Goal: Feedback & Contribution: Submit feedback/report problem

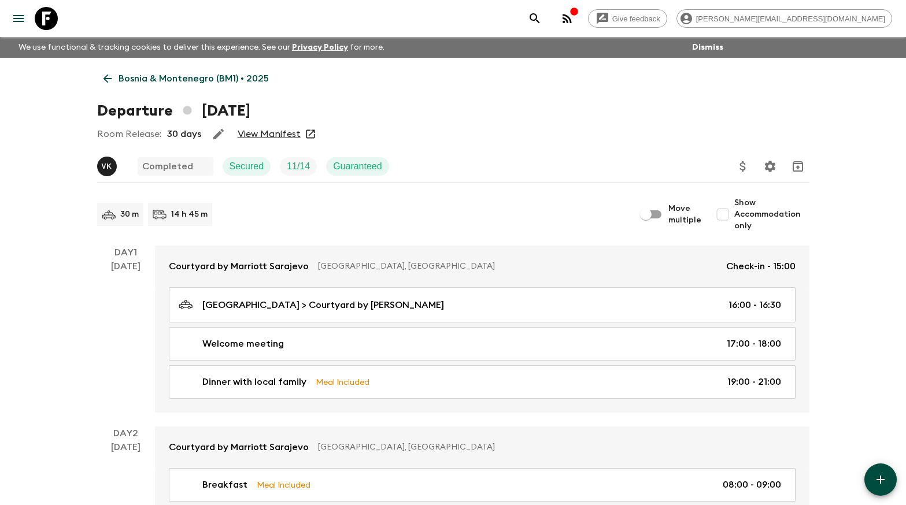
click at [146, 77] on p "Bosnia & Montenegro (BM1) • 2025" at bounding box center [194, 79] width 150 height 14
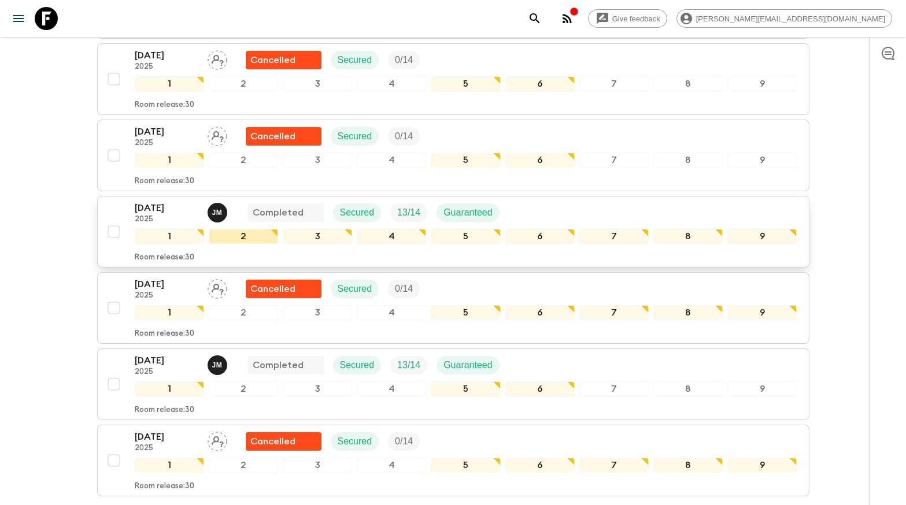
scroll to position [332, 0]
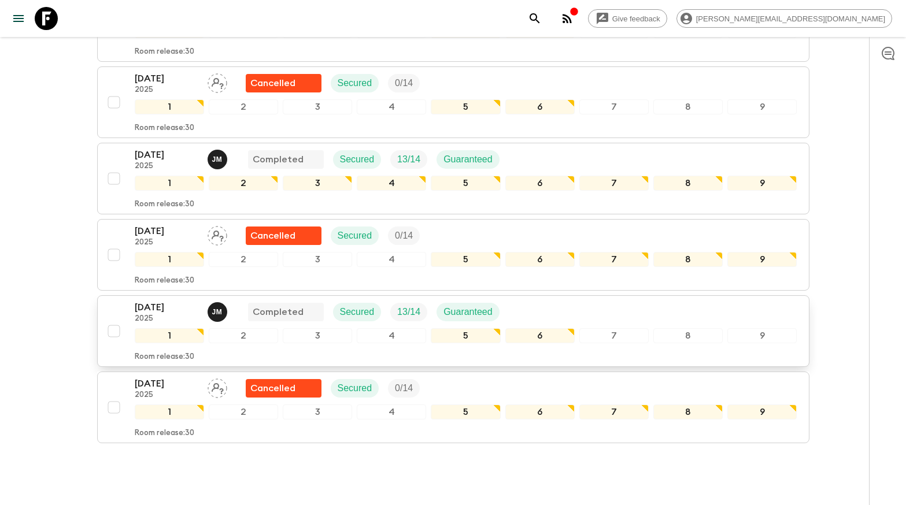
click at [139, 307] on p "[DATE]" at bounding box center [167, 308] width 64 height 14
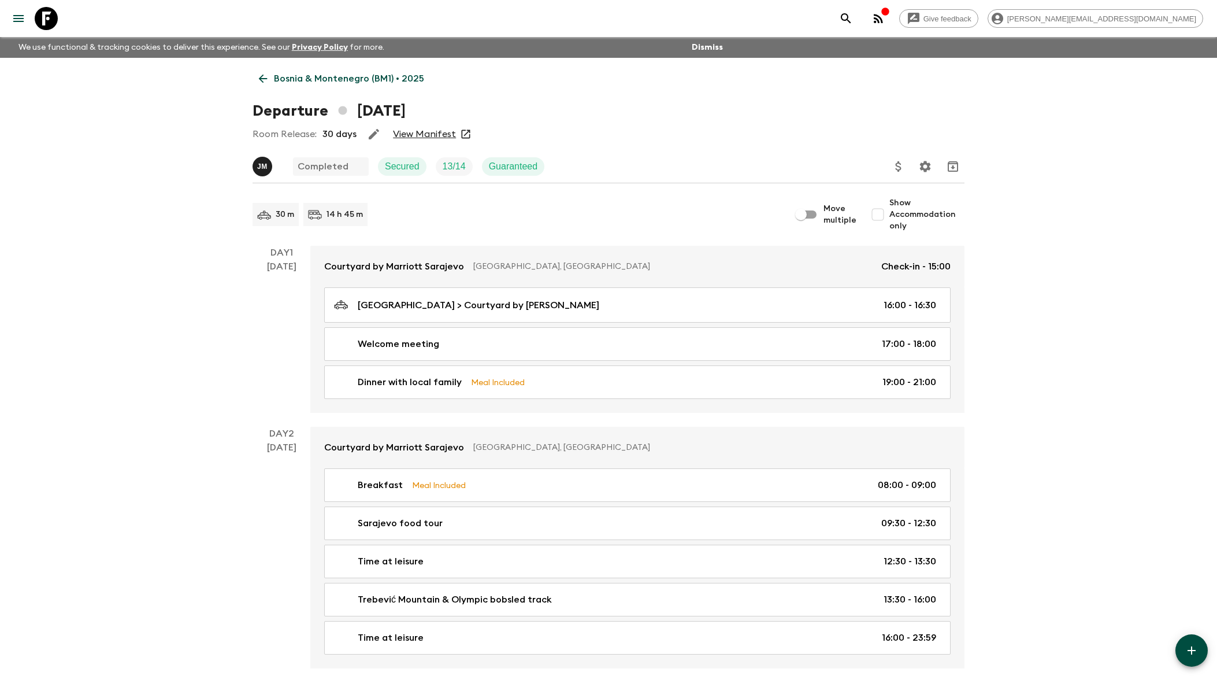
click at [269, 79] on link "Bosnia & Montenegro (BM1) • 2025" at bounding box center [342, 78] width 178 height 23
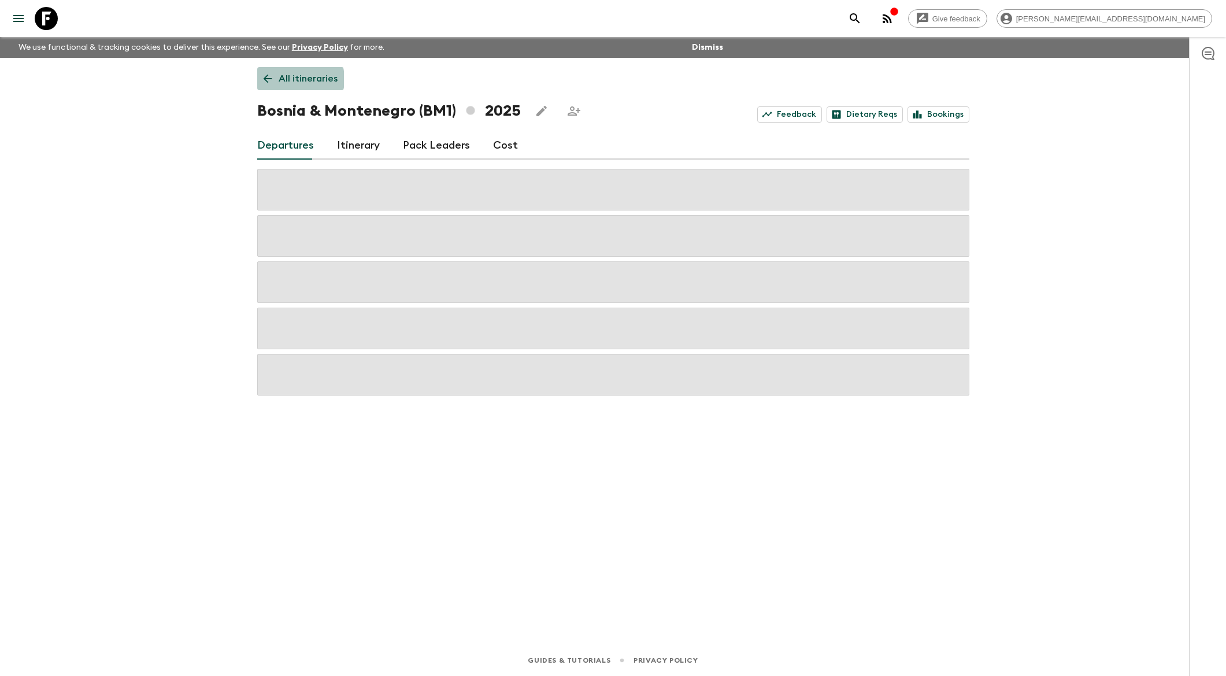
click at [287, 80] on p "All itineraries" at bounding box center [308, 79] width 59 height 14
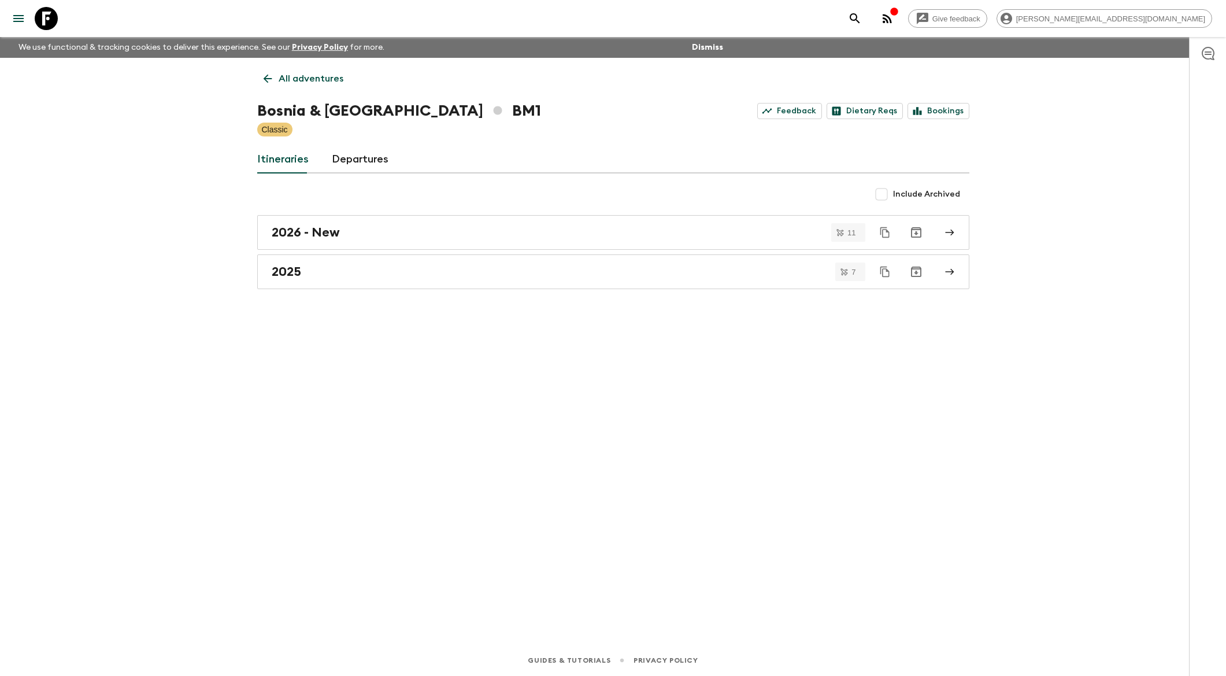
click at [286, 79] on p "All adventures" at bounding box center [311, 79] width 65 height 14
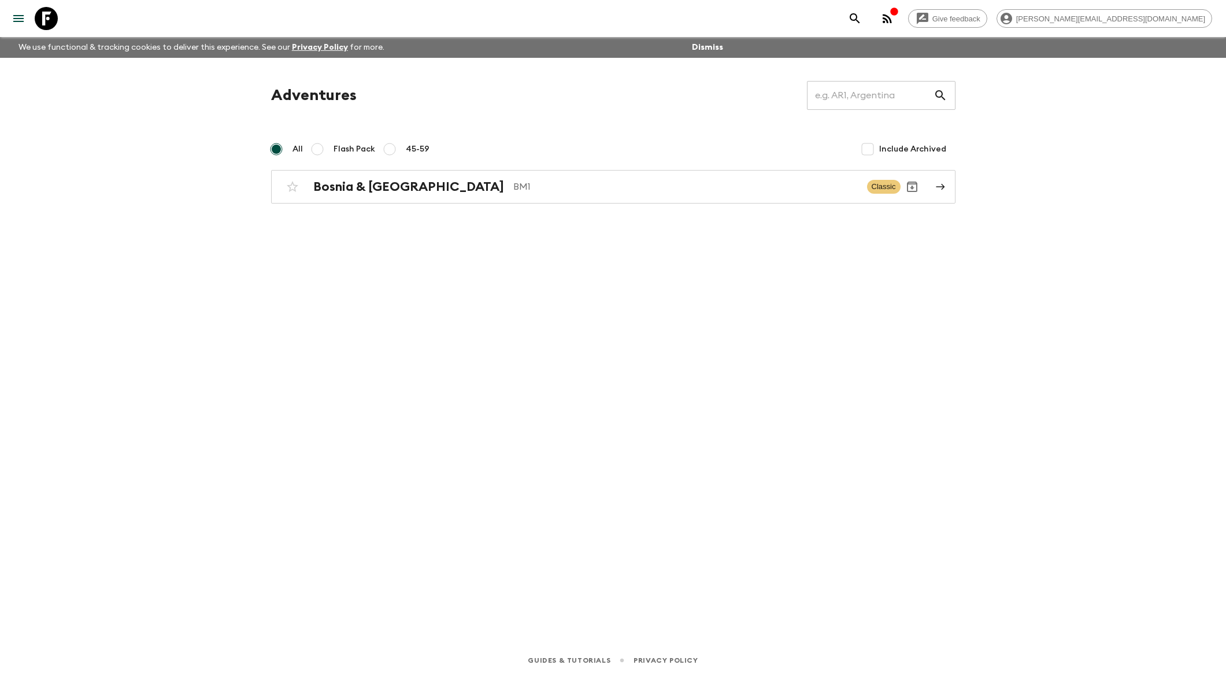
click at [225, 101] on div "Give feedback [PERSON_NAME][EMAIL_ADDRESS][DOMAIN_NAME] We use functional & tra…" at bounding box center [613, 338] width 1226 height 676
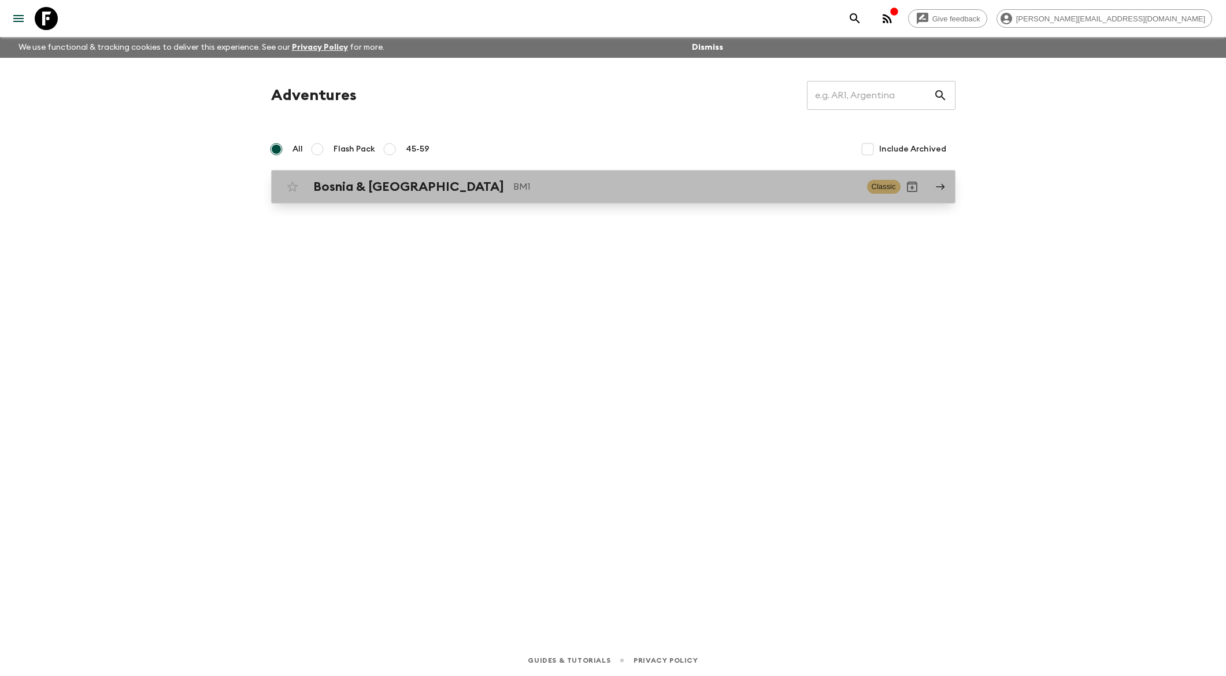
click at [345, 185] on h2 "Bosnia & [GEOGRAPHIC_DATA]" at bounding box center [408, 186] width 191 height 15
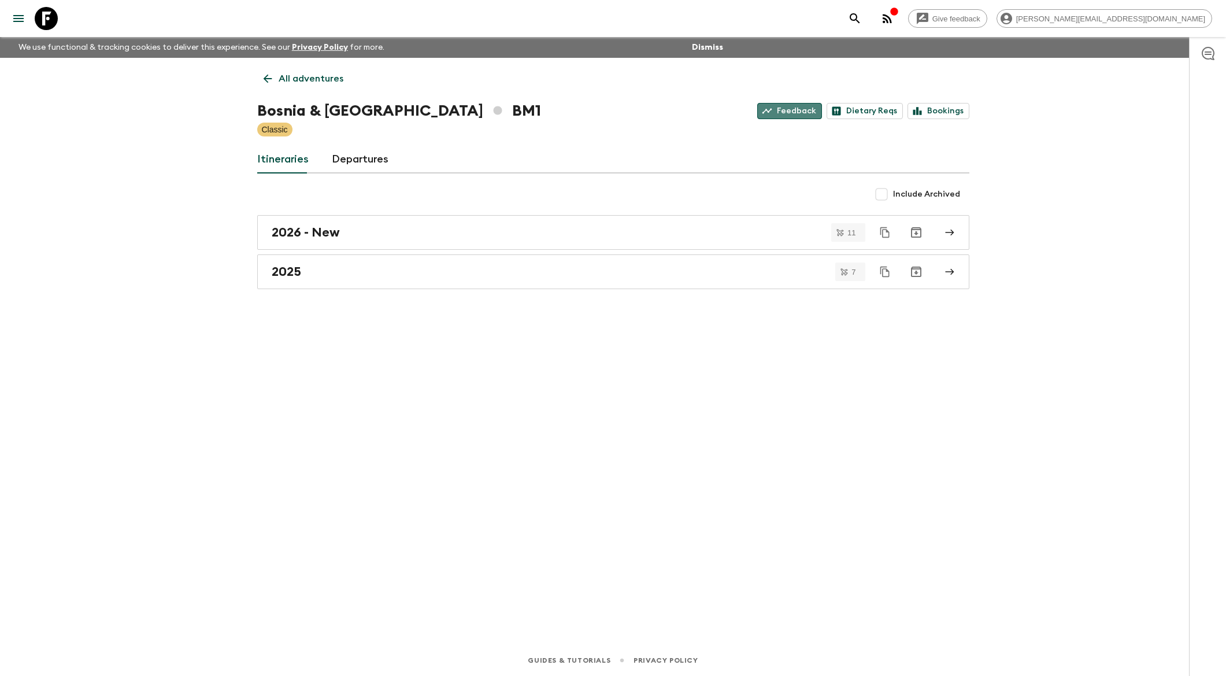
click at [810, 112] on link "Feedback" at bounding box center [789, 111] width 65 height 16
